Goal: Navigation & Orientation: Find specific page/section

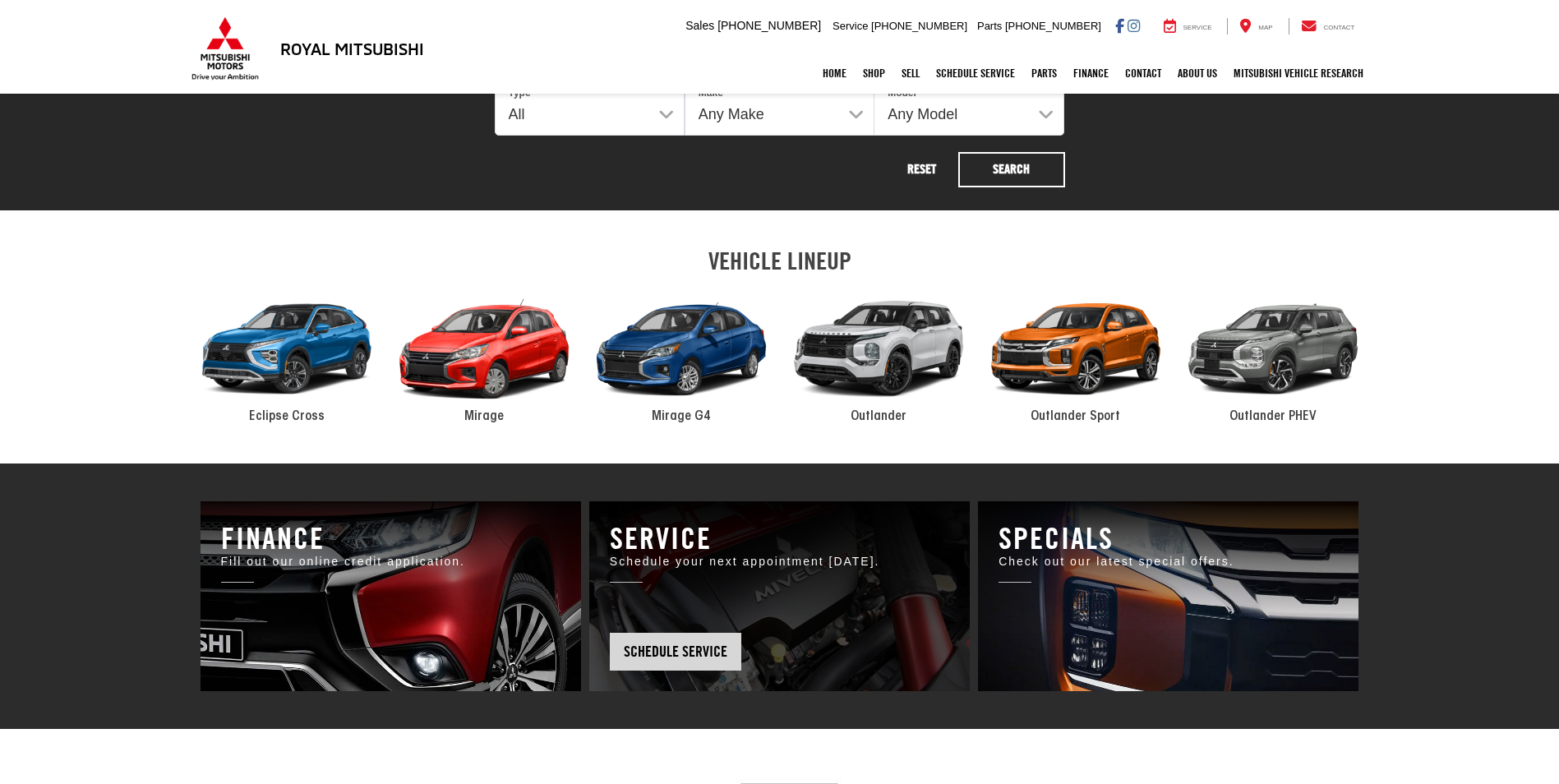
scroll to position [739, 0]
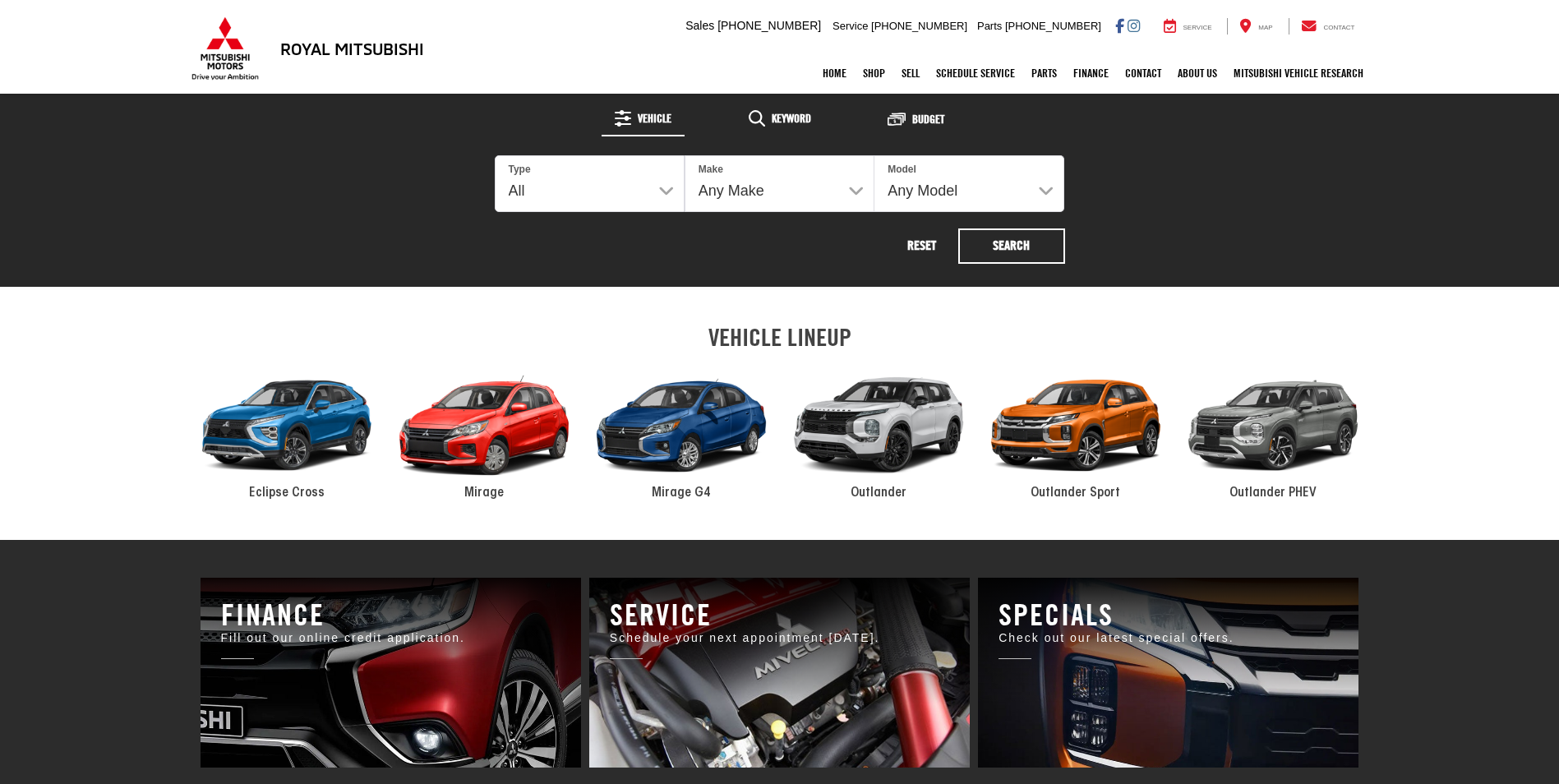
click at [538, 424] on div "2024 Mitsubishi Mirage" at bounding box center [484, 426] width 197 height 133
click at [491, 488] on span "Mirage" at bounding box center [484, 492] width 40 height 13
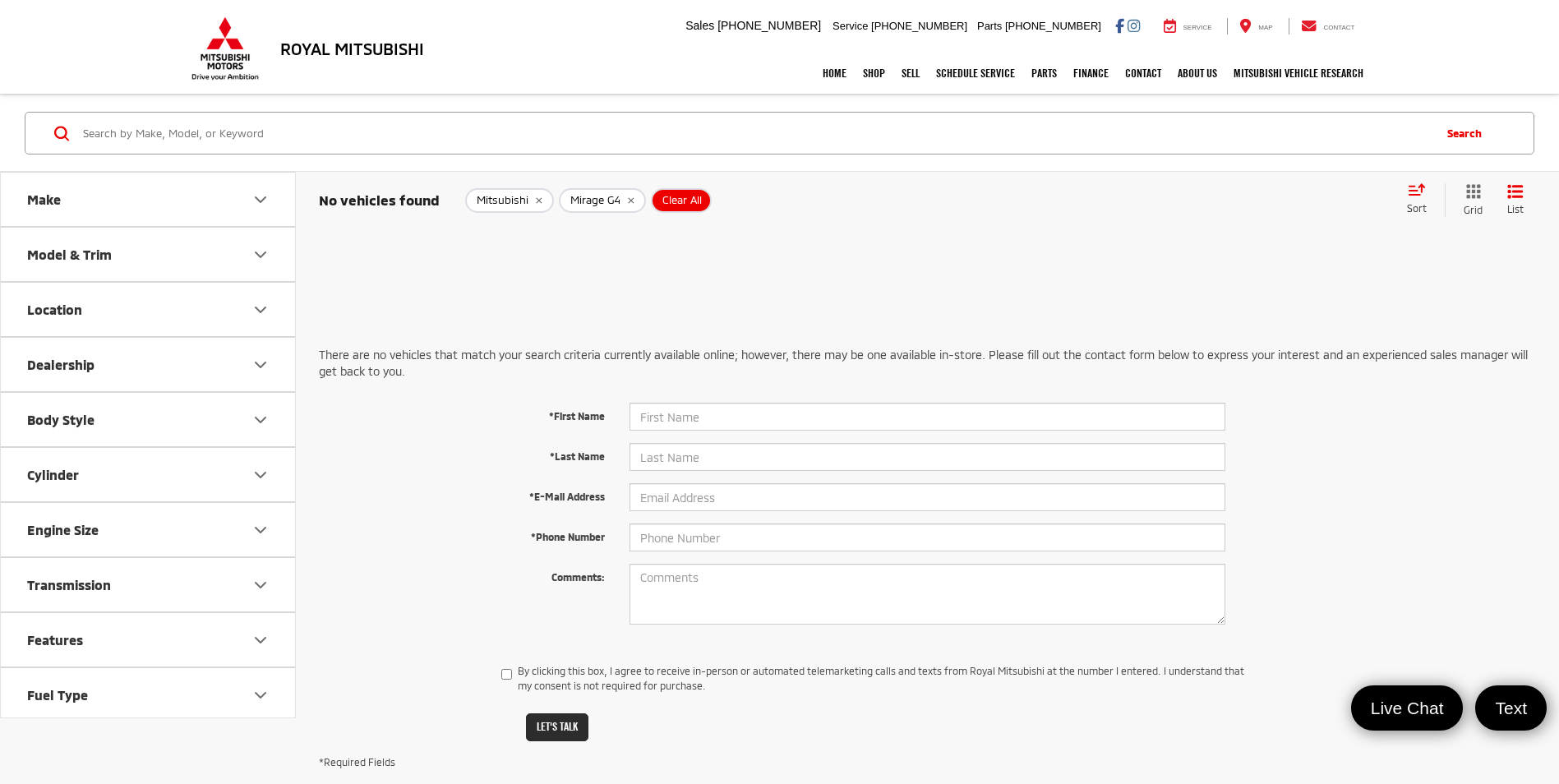
click at [228, 186] on button "Make" at bounding box center [149, 199] width 296 height 54
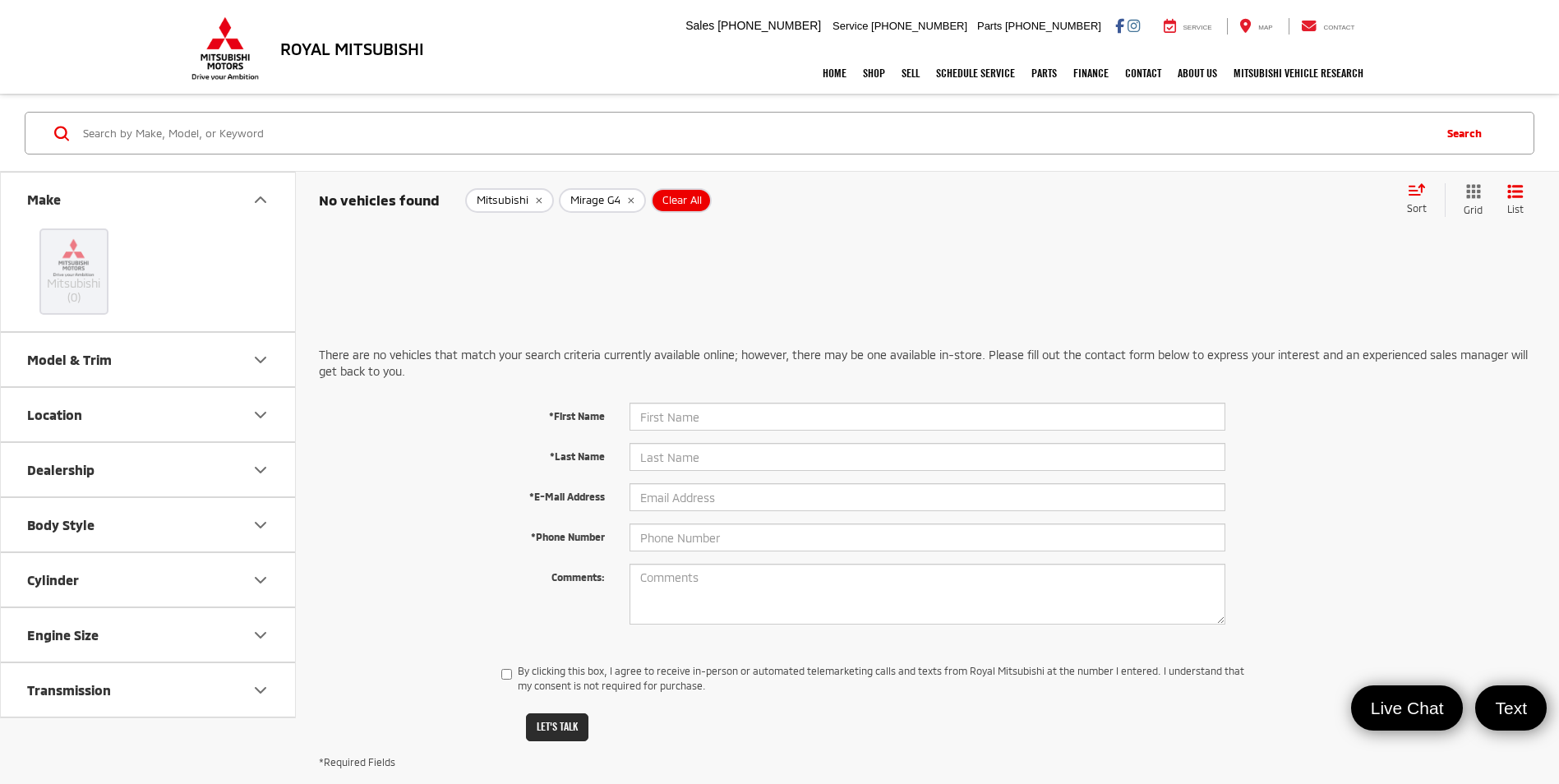
click at [133, 365] on button "Model & Trim" at bounding box center [149, 359] width 296 height 54
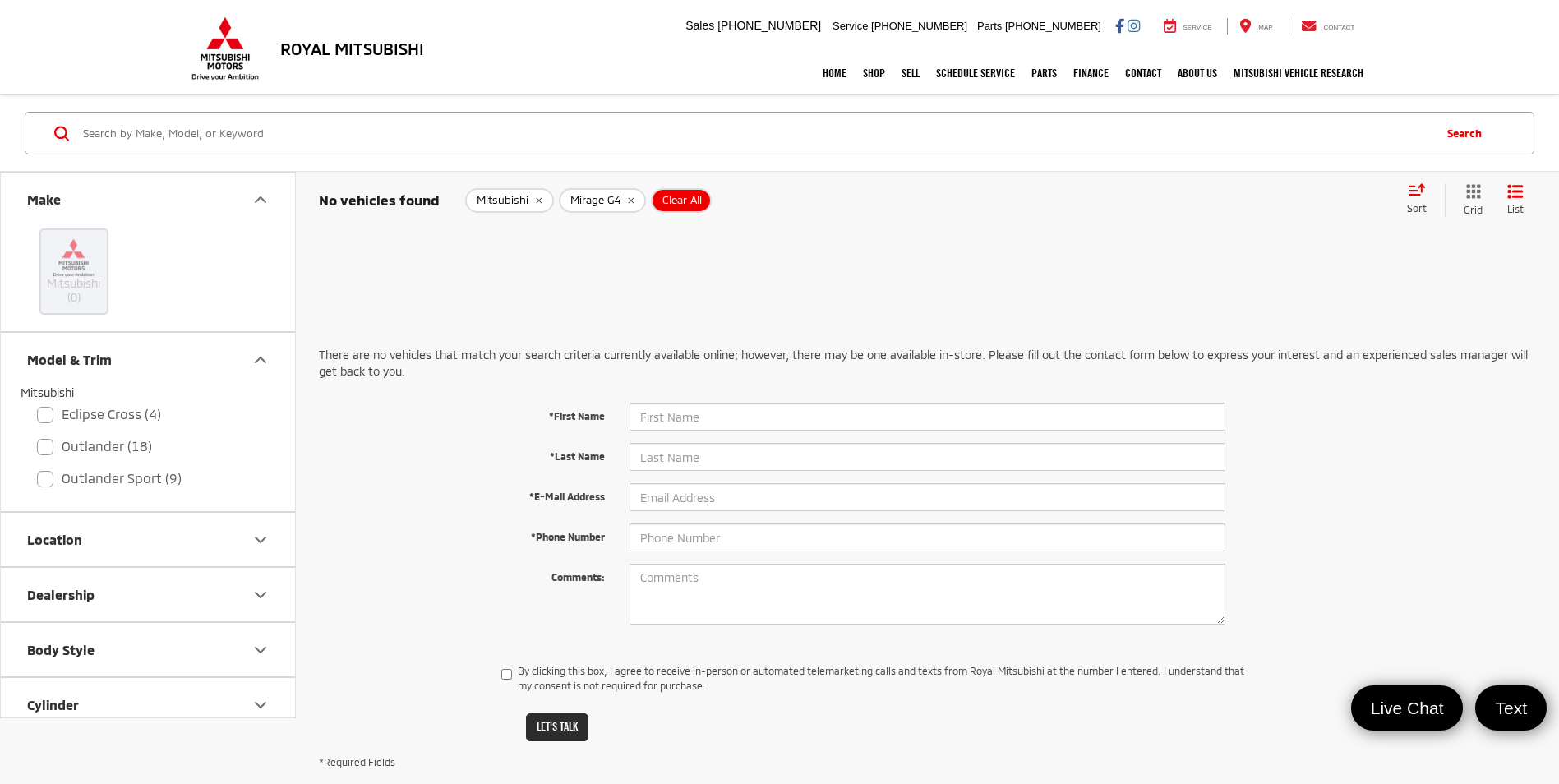
click at [482, 264] on div at bounding box center [927, 248] width 1217 height 33
